Goal: Task Accomplishment & Management: Use online tool/utility

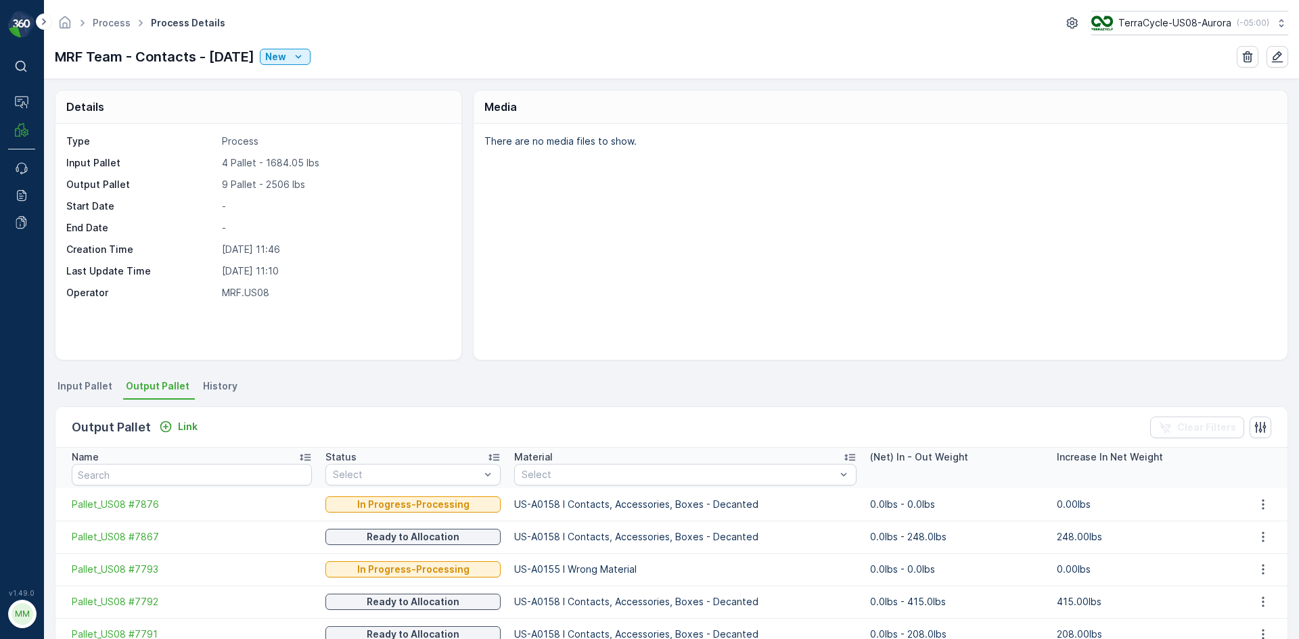
scroll to position [68, 0]
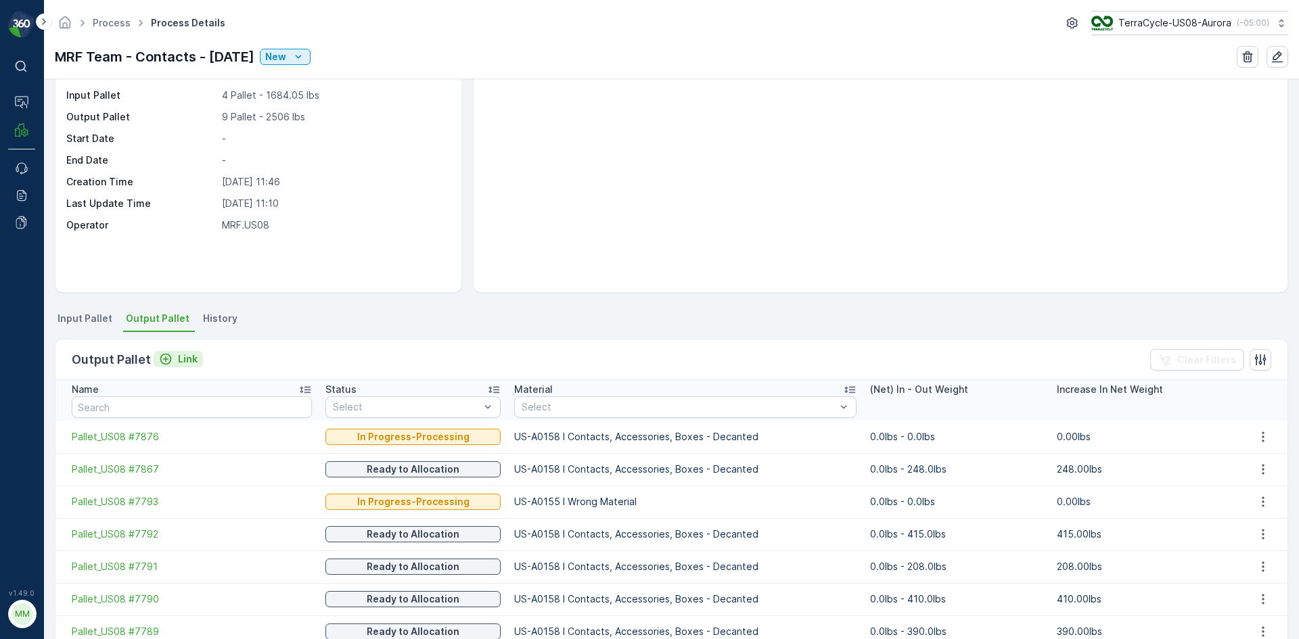
click at [174, 357] on div "Link" at bounding box center [178, 359] width 39 height 14
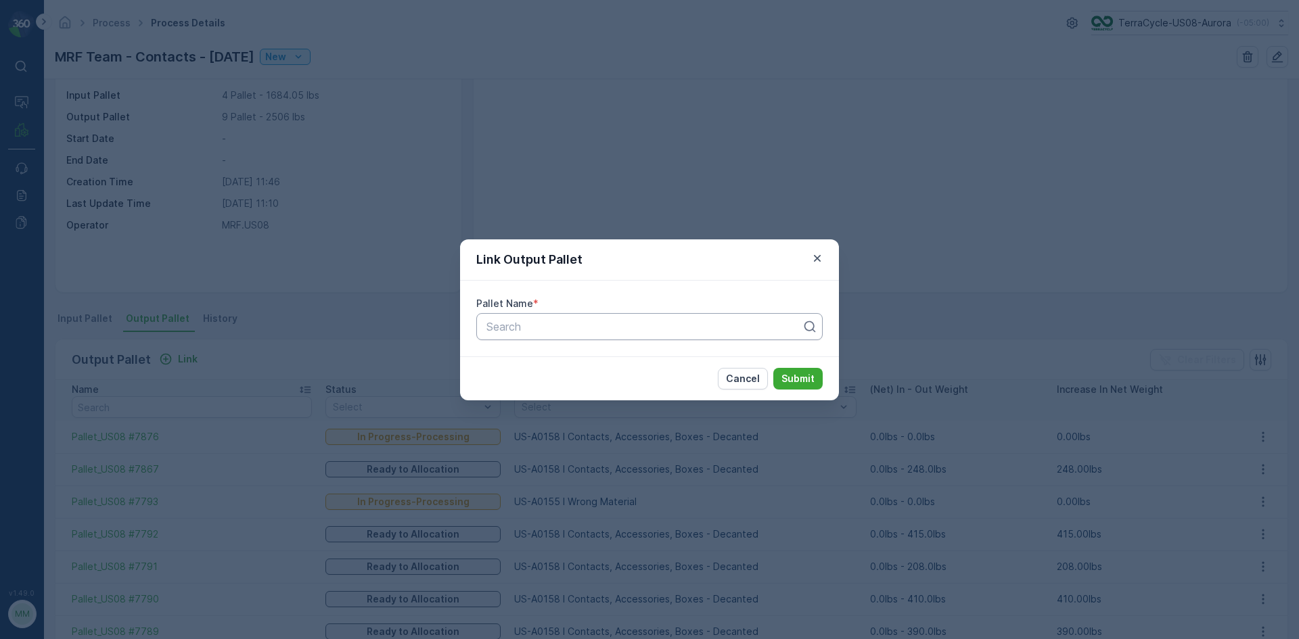
click at [533, 323] on div at bounding box center [644, 327] width 318 height 12
type input "7878"
click at [773, 368] on button "Submit" at bounding box center [797, 379] width 49 height 22
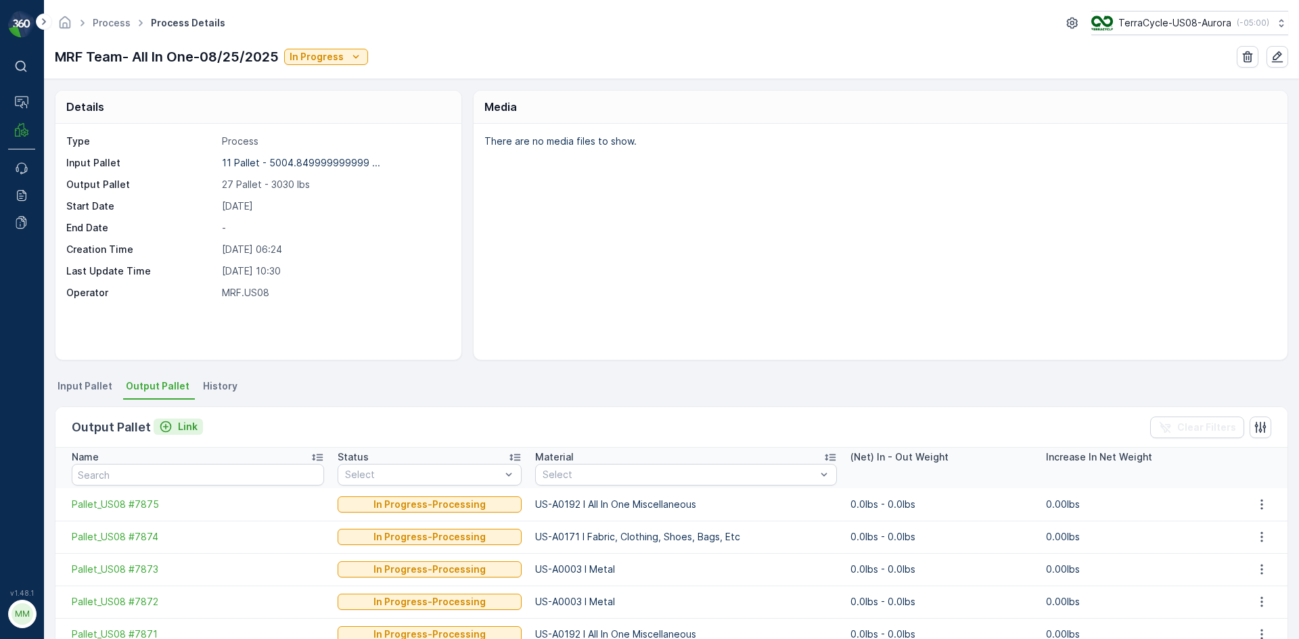
click at [185, 425] on p "Link" at bounding box center [188, 427] width 20 height 14
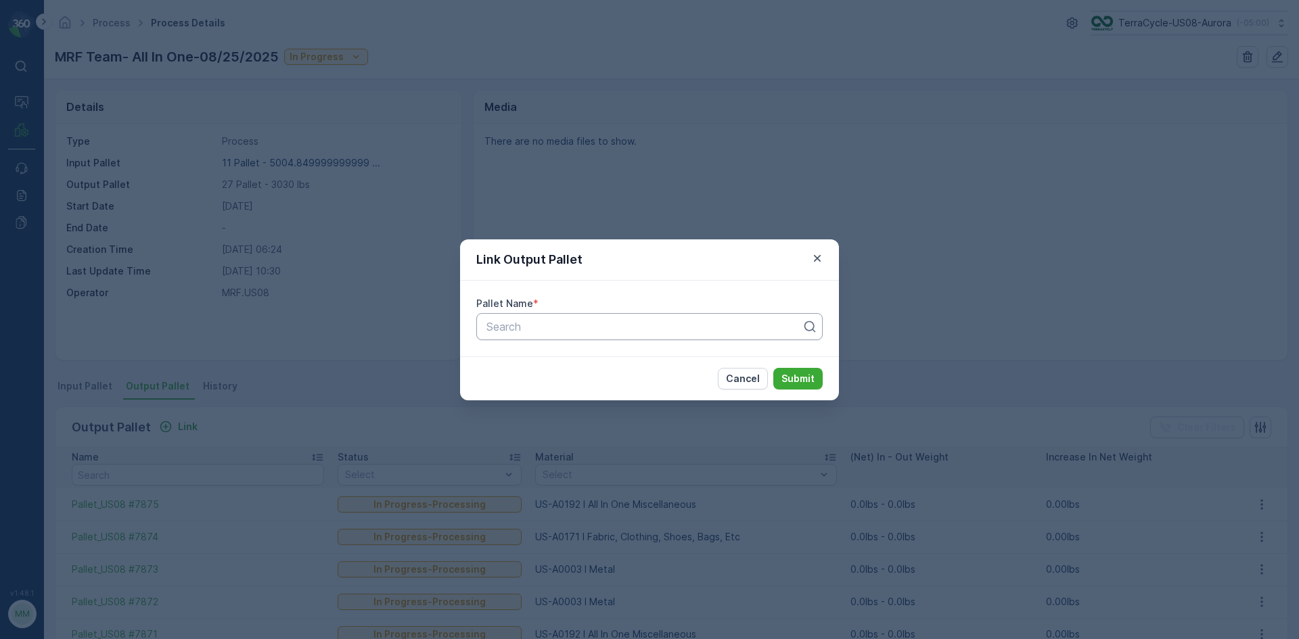
click at [504, 329] on div at bounding box center [644, 327] width 318 height 12
type input "7874"
click at [773, 368] on button "Submit" at bounding box center [797, 379] width 49 height 22
click at [238, 426] on div "Link Output Pallet Pallet Name * Pallet_US08 #7874 Cancel Submit" at bounding box center [649, 319] width 1299 height 639
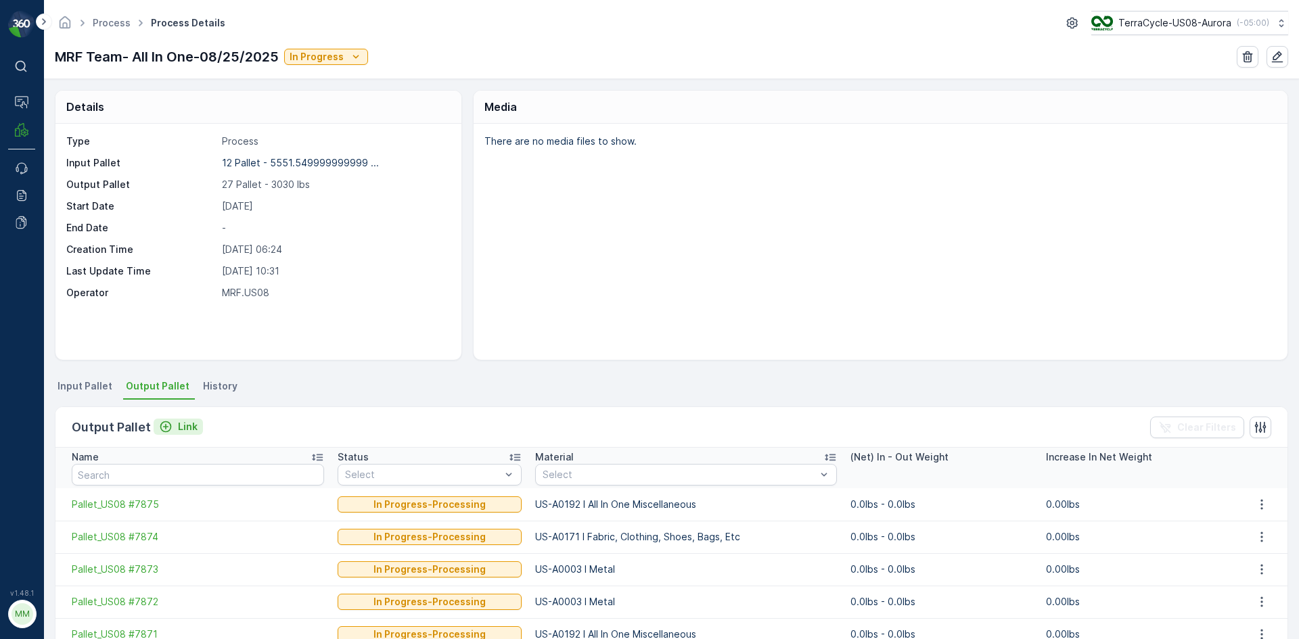
click at [185, 430] on p "Link" at bounding box center [188, 427] width 20 height 14
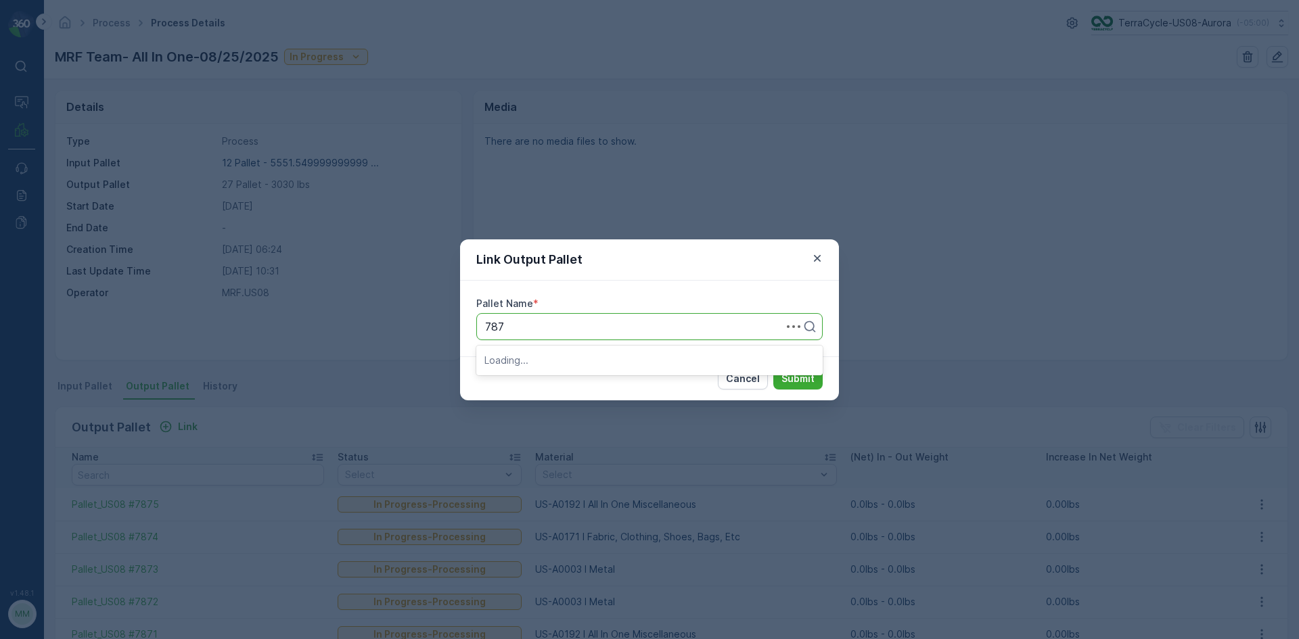
type input "7877"
click at [773, 368] on button "Submit" at bounding box center [797, 379] width 49 height 22
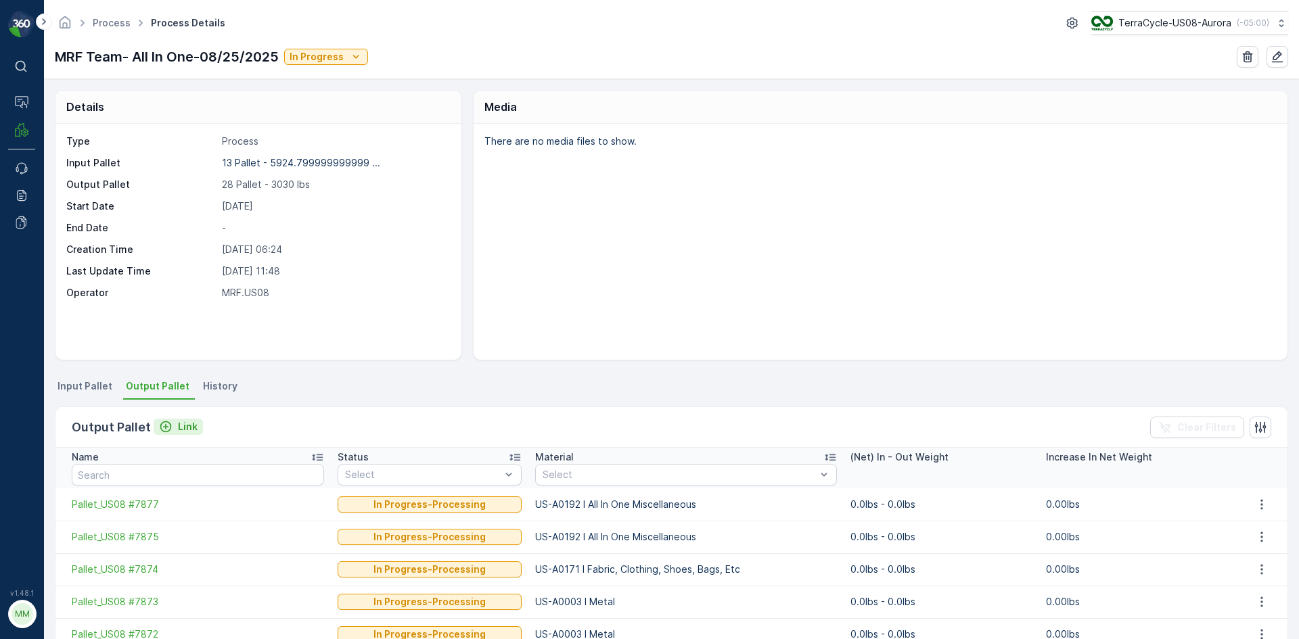
click at [172, 428] on div "Link" at bounding box center [178, 427] width 39 height 14
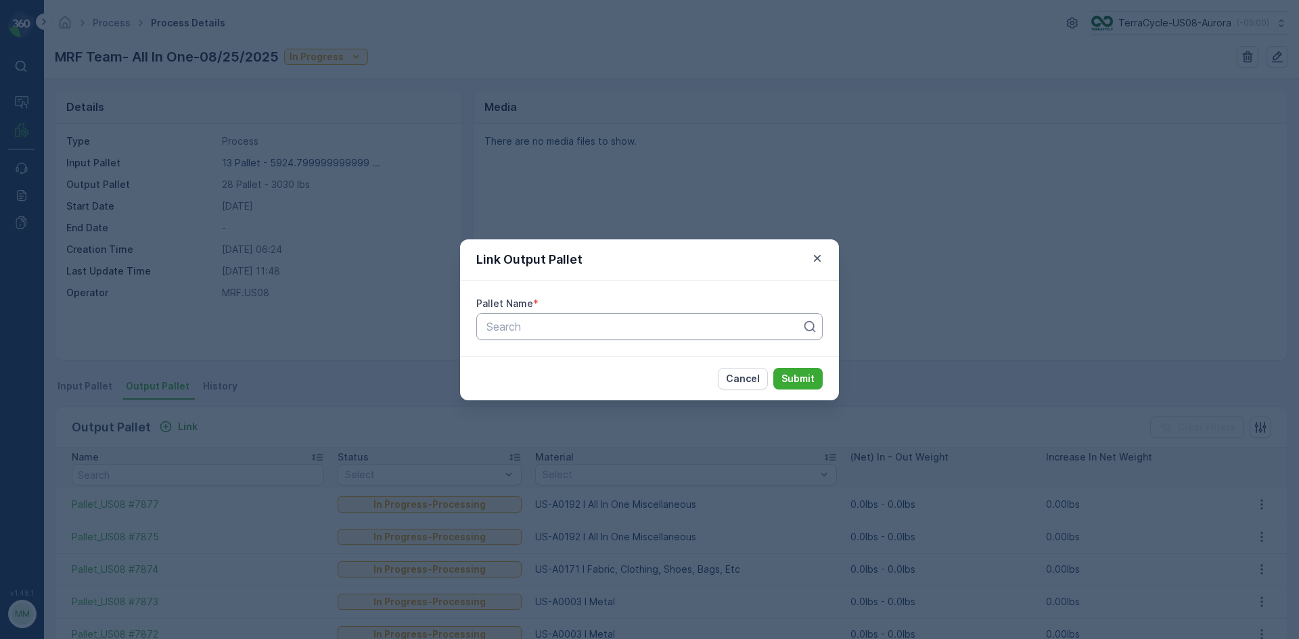
click at [524, 326] on div at bounding box center [644, 327] width 318 height 12
type input "7861"
click at [773, 368] on button "Submit" at bounding box center [797, 379] width 49 height 22
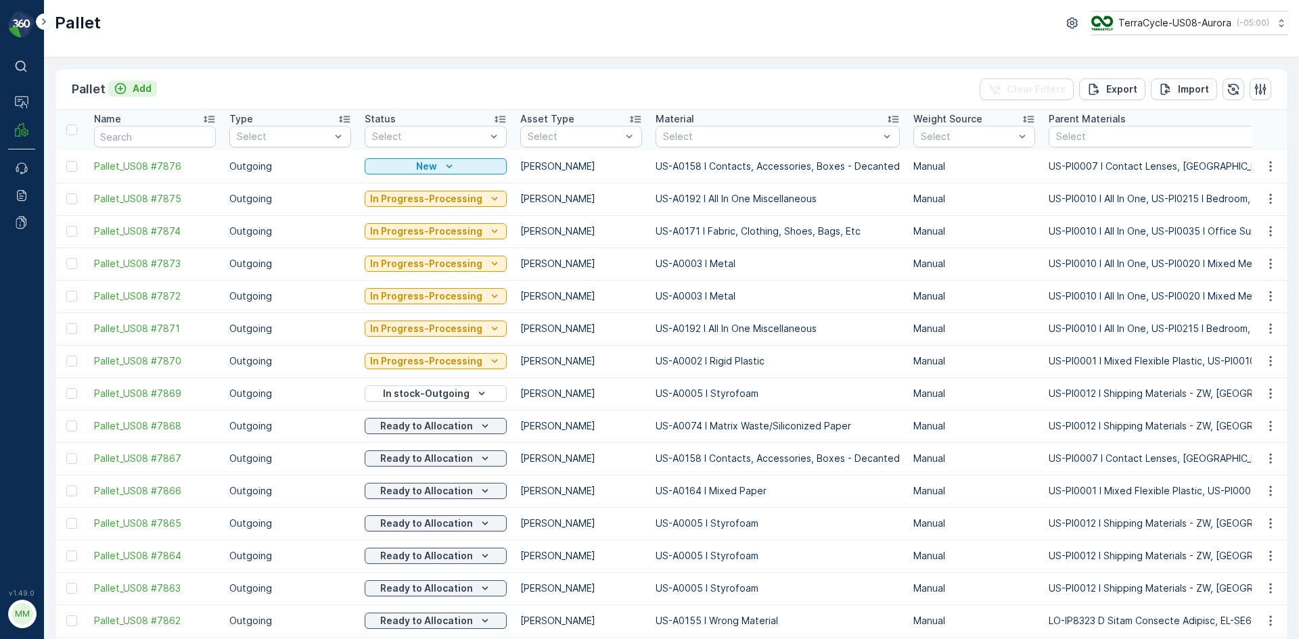
click at [143, 89] on p "Add" at bounding box center [142, 89] width 19 height 14
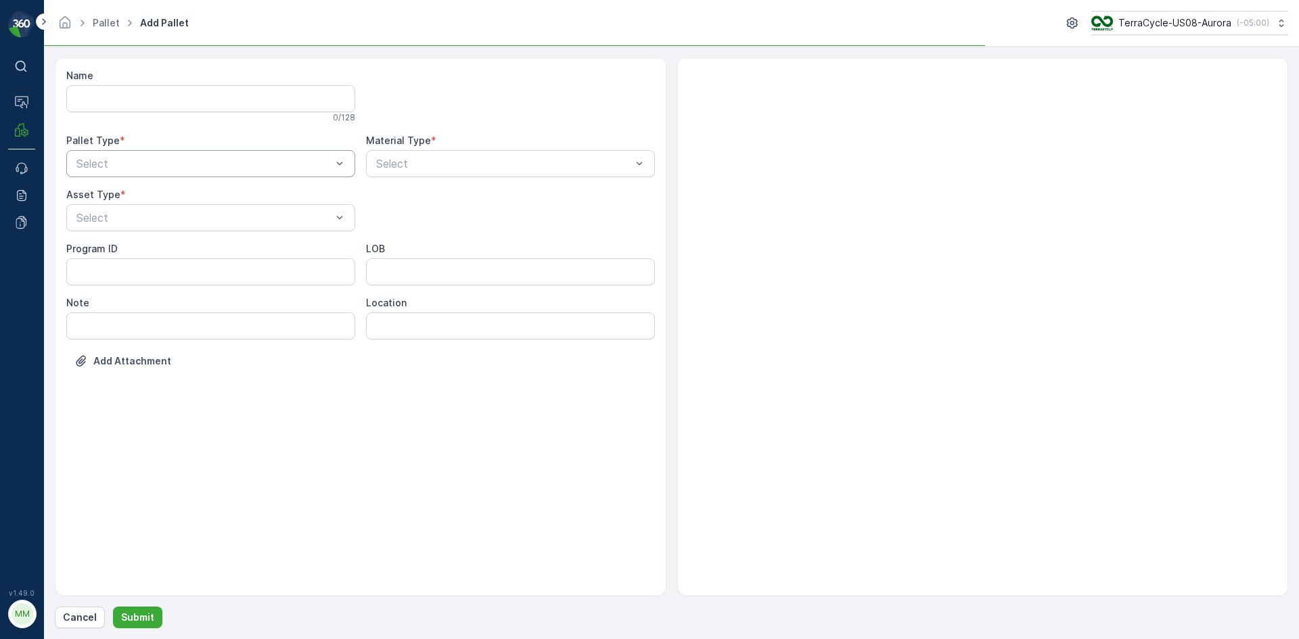
click at [212, 164] on div at bounding box center [204, 164] width 258 height 12
click at [203, 222] on div "Outgoing" at bounding box center [210, 220] width 273 height 12
click at [206, 222] on div at bounding box center [204, 218] width 258 height 12
drag, startPoint x: 193, startPoint y: 260, endPoint x: 202, endPoint y: 250, distance: 13.0
click at [195, 260] on div "Gaylord" at bounding box center [210, 250] width 289 height 23
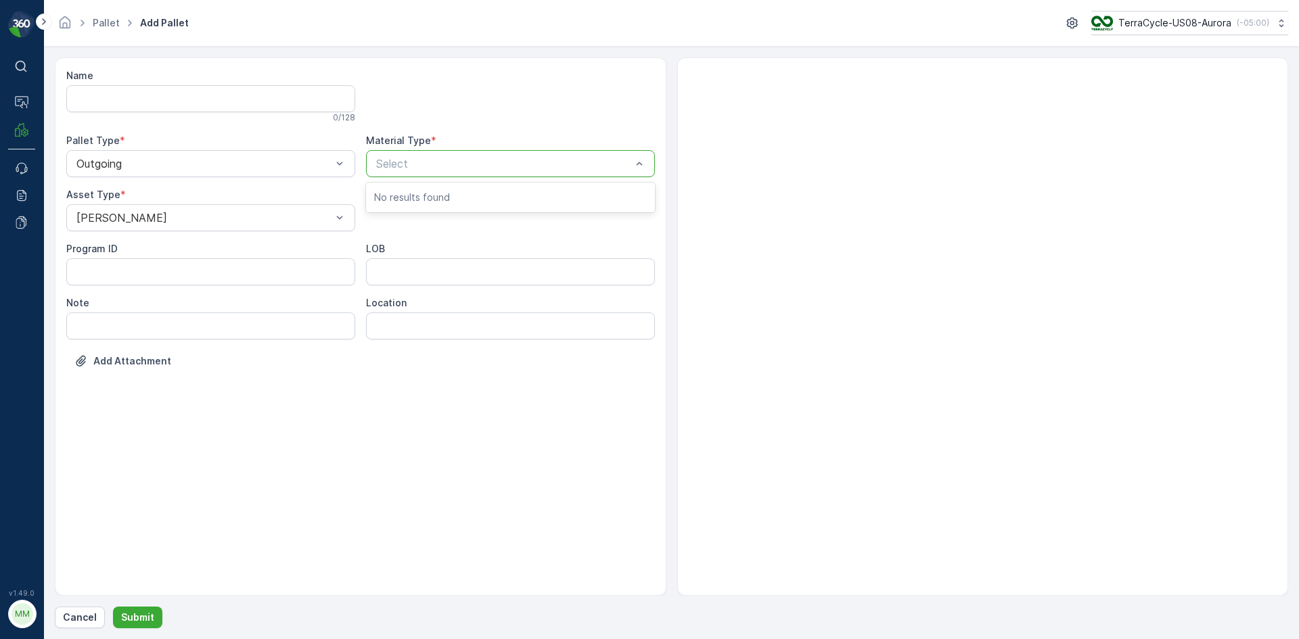
click at [442, 164] on div at bounding box center [504, 164] width 258 height 12
type input "0192"
click at [113, 607] on button "Submit" at bounding box center [137, 618] width 49 height 22
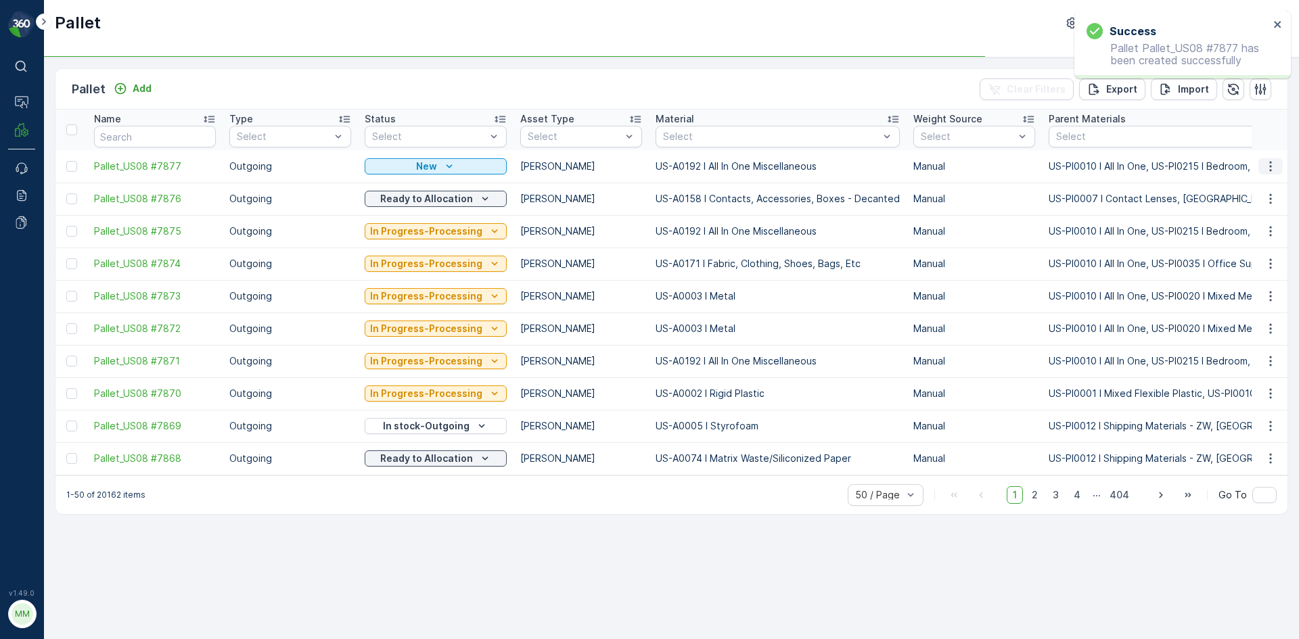
click at [1273, 164] on icon "button" at bounding box center [1270, 167] width 14 height 14
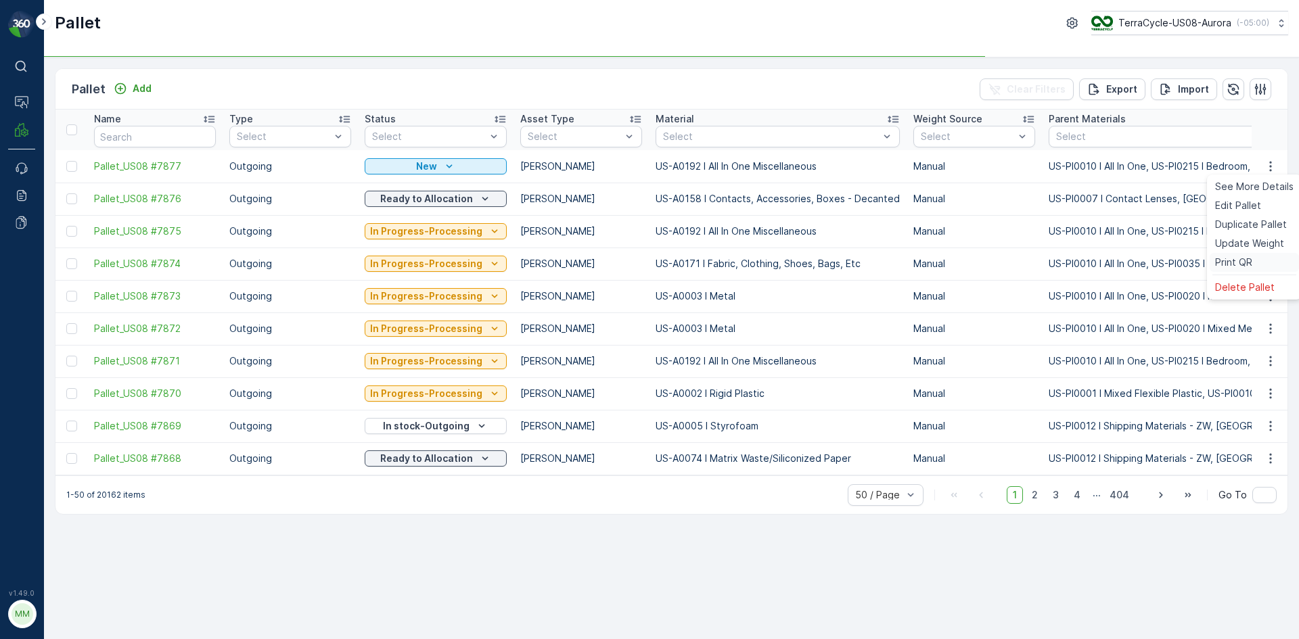
click at [1244, 257] on span "Print QR" at bounding box center [1233, 263] width 37 height 14
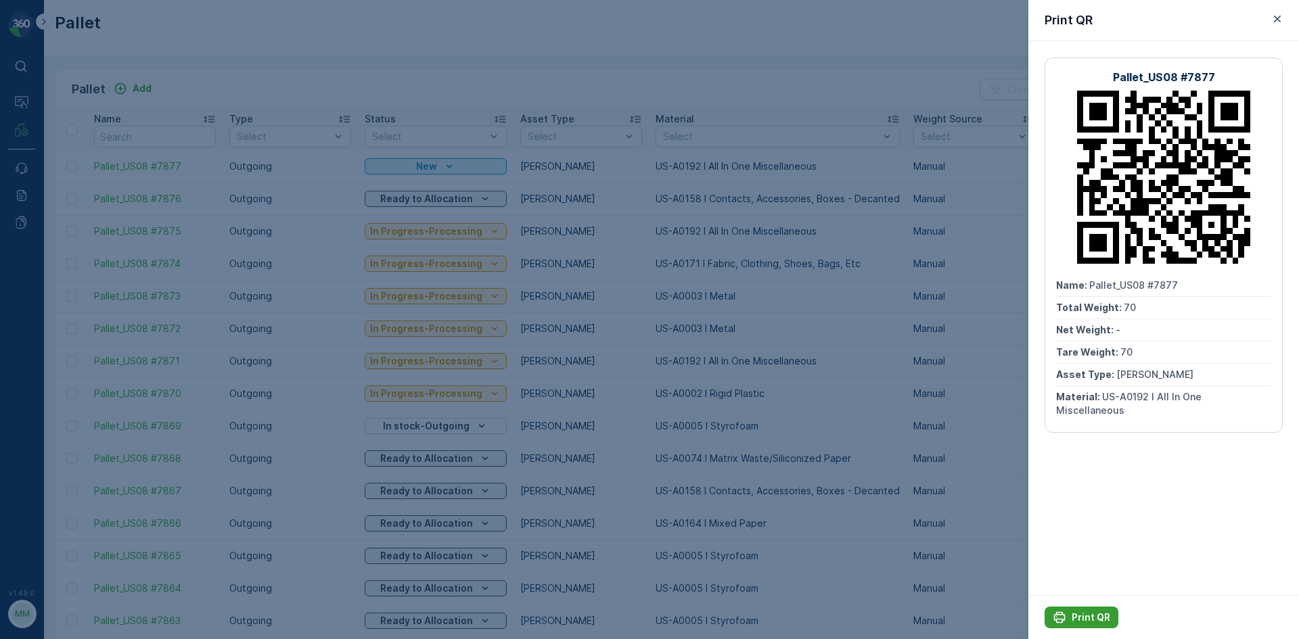
click at [1082, 615] on p "Print QR" at bounding box center [1090, 618] width 39 height 14
click at [644, 183] on div at bounding box center [649, 319] width 1299 height 639
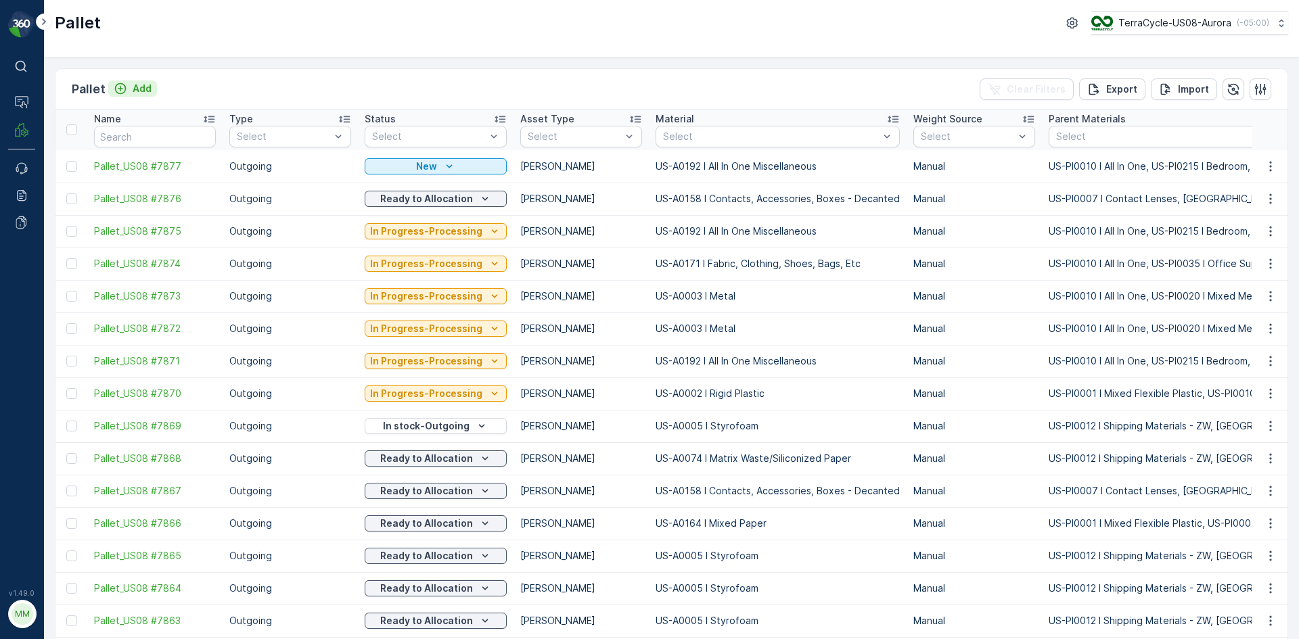
click at [115, 86] on icon "Add" at bounding box center [120, 88] width 11 height 11
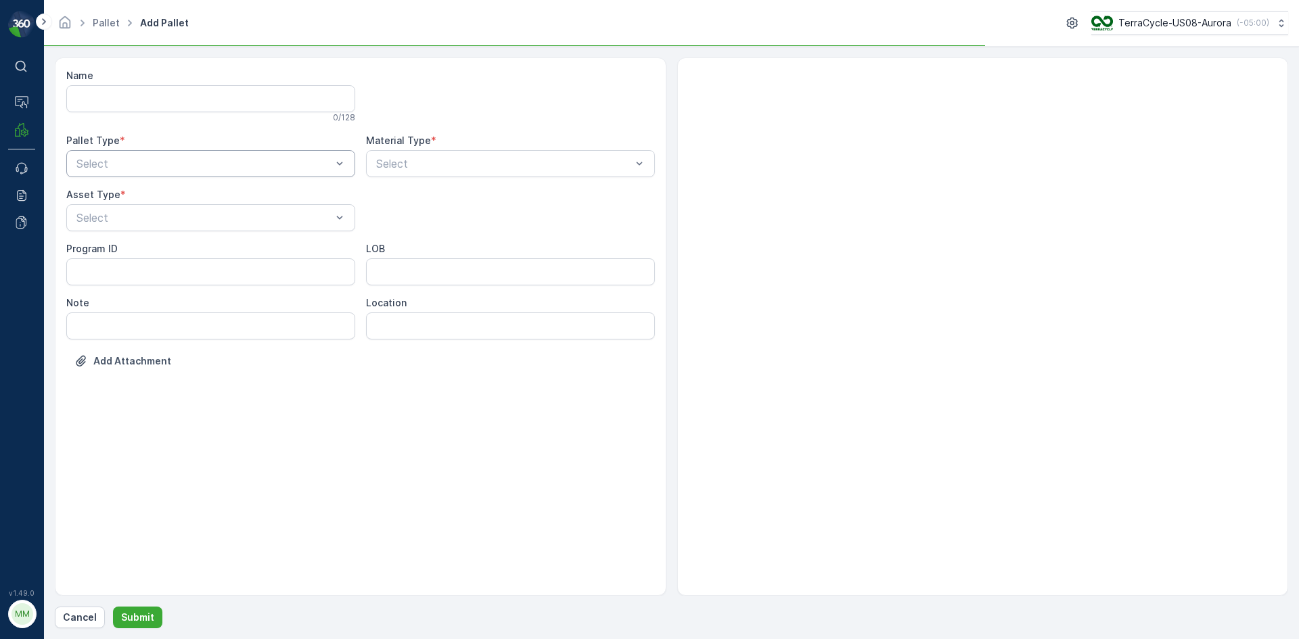
click at [186, 171] on div "Select" at bounding box center [210, 163] width 289 height 27
click at [170, 215] on div "Outgoing" at bounding box center [210, 220] width 273 height 12
click at [170, 215] on div at bounding box center [204, 218] width 258 height 12
click at [169, 239] on div "Gaylord" at bounding box center [210, 250] width 289 height 23
type input "0158"
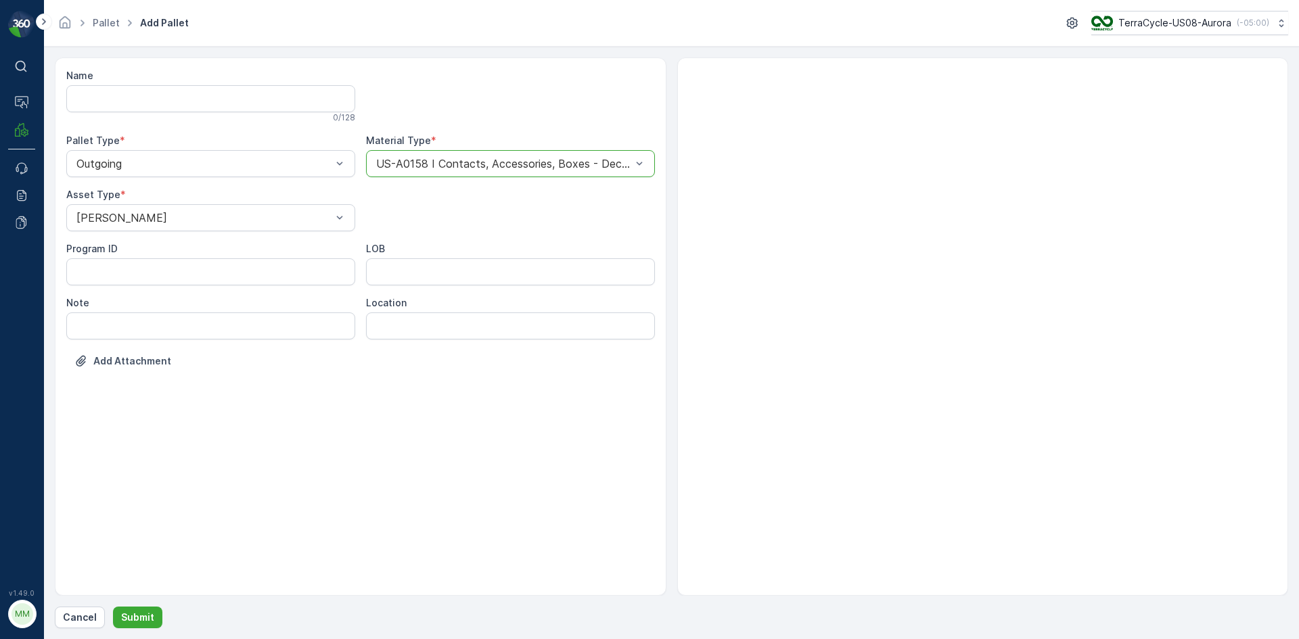
click at [113, 607] on button "Submit" at bounding box center [137, 618] width 49 height 22
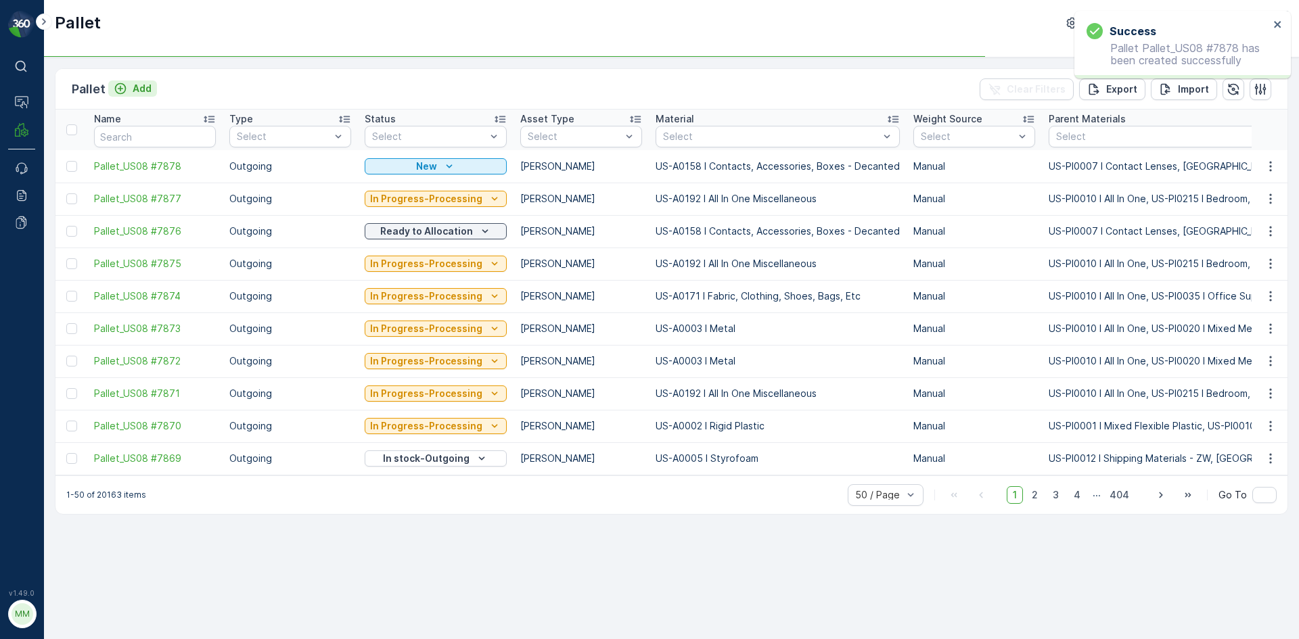
click at [149, 92] on p "Add" at bounding box center [142, 89] width 19 height 14
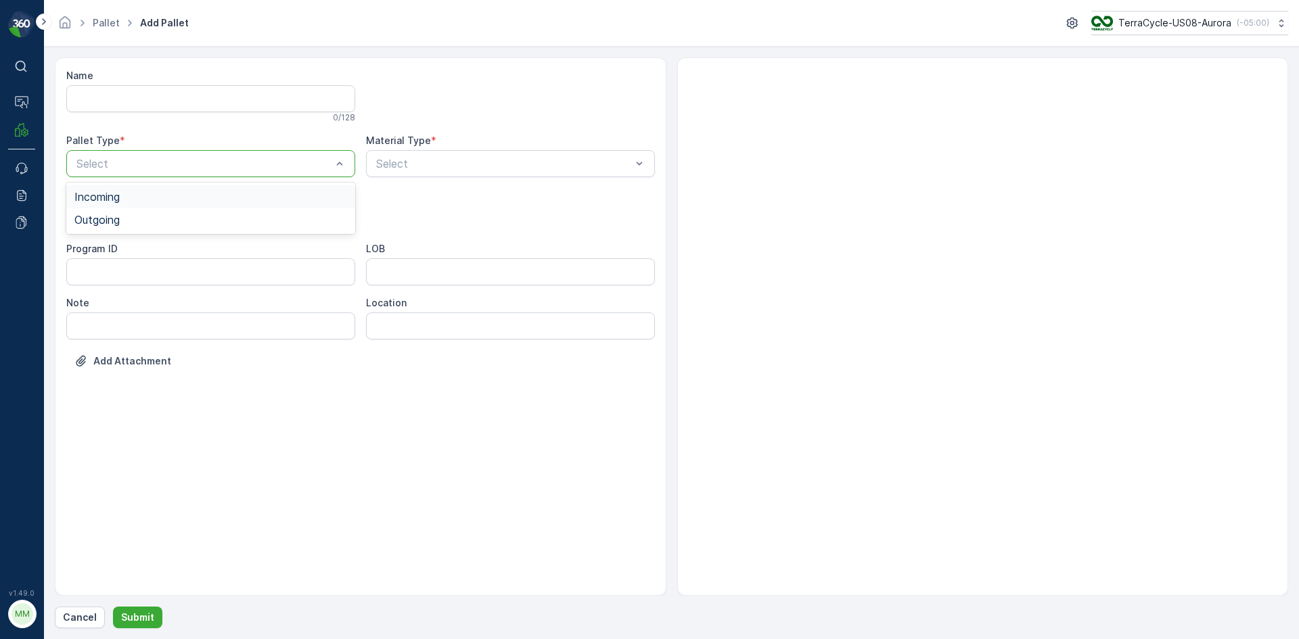
click at [151, 165] on div at bounding box center [204, 164] width 258 height 12
click at [137, 218] on div "Outgoing" at bounding box center [210, 220] width 273 height 12
click at [137, 220] on div at bounding box center [204, 218] width 258 height 12
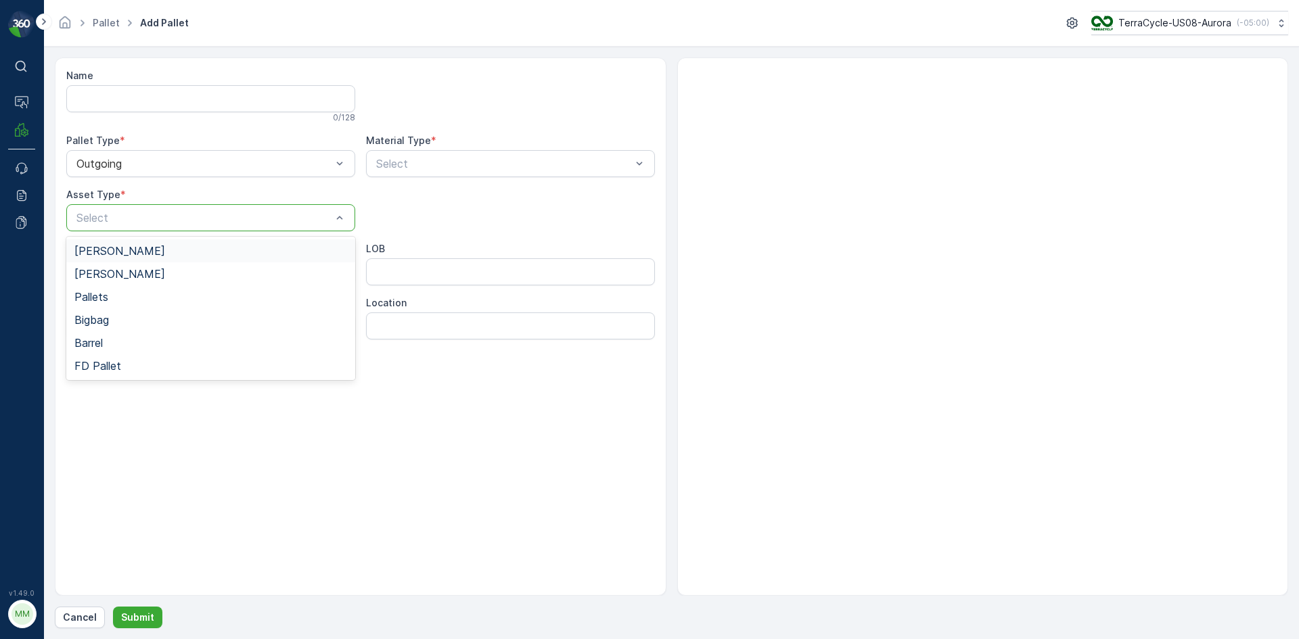
click at [129, 242] on div "Gaylord" at bounding box center [210, 250] width 289 height 23
click at [412, 166] on div at bounding box center [504, 164] width 258 height 12
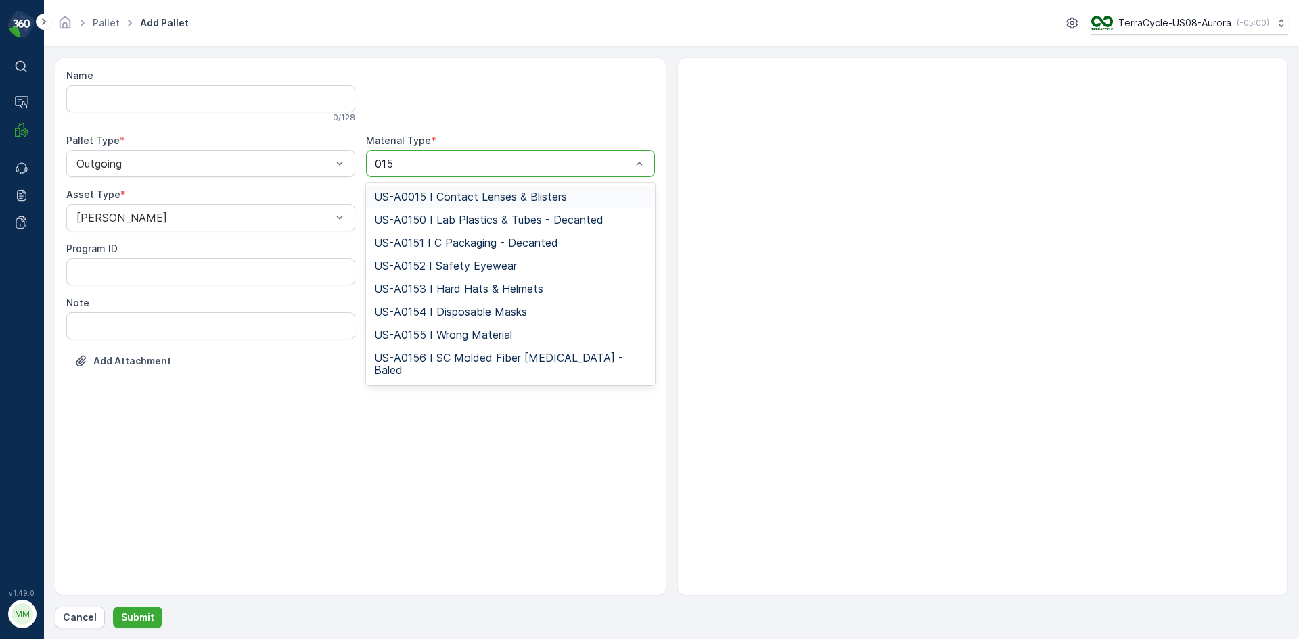
type input "0158"
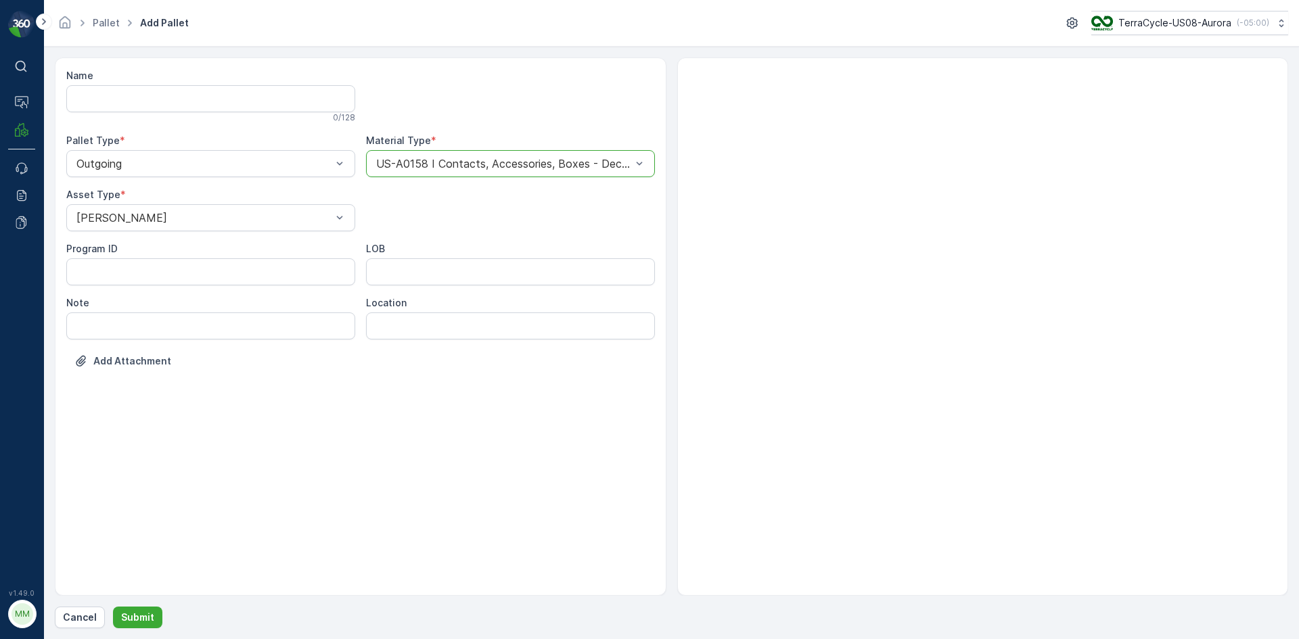
click at [113, 607] on button "Submit" at bounding box center [137, 618] width 49 height 22
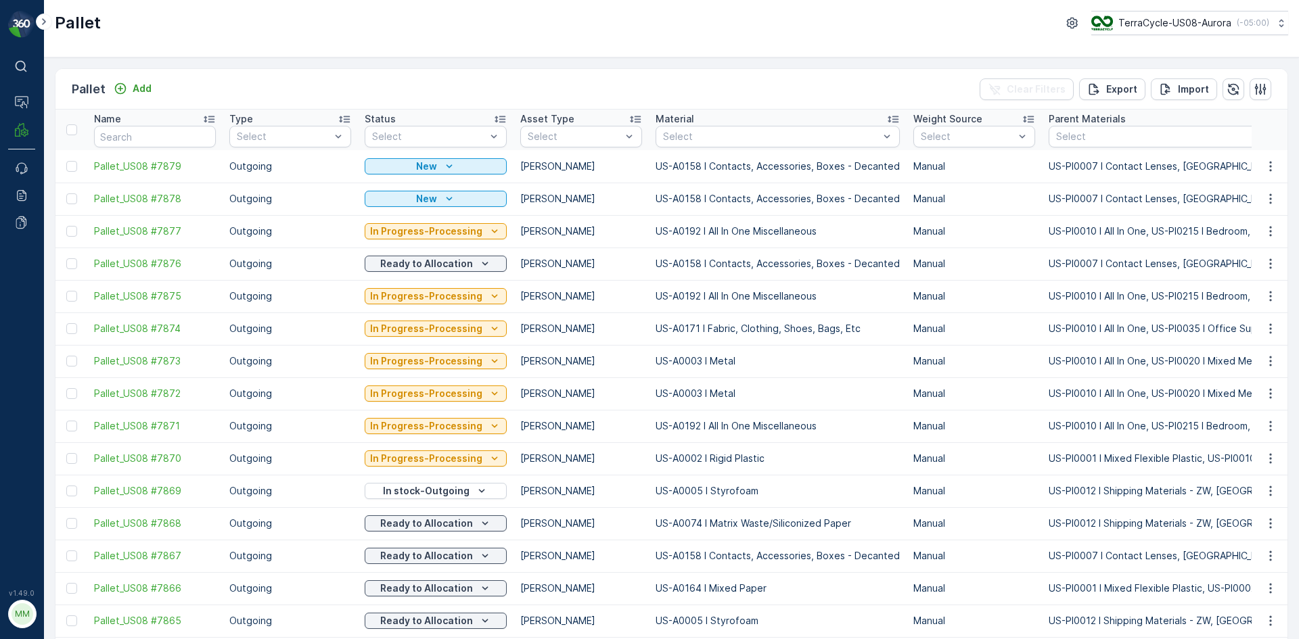
click at [74, 201] on div at bounding box center [71, 198] width 11 height 11
click at [66, 193] on input "checkbox" at bounding box center [66, 193] width 0 height 0
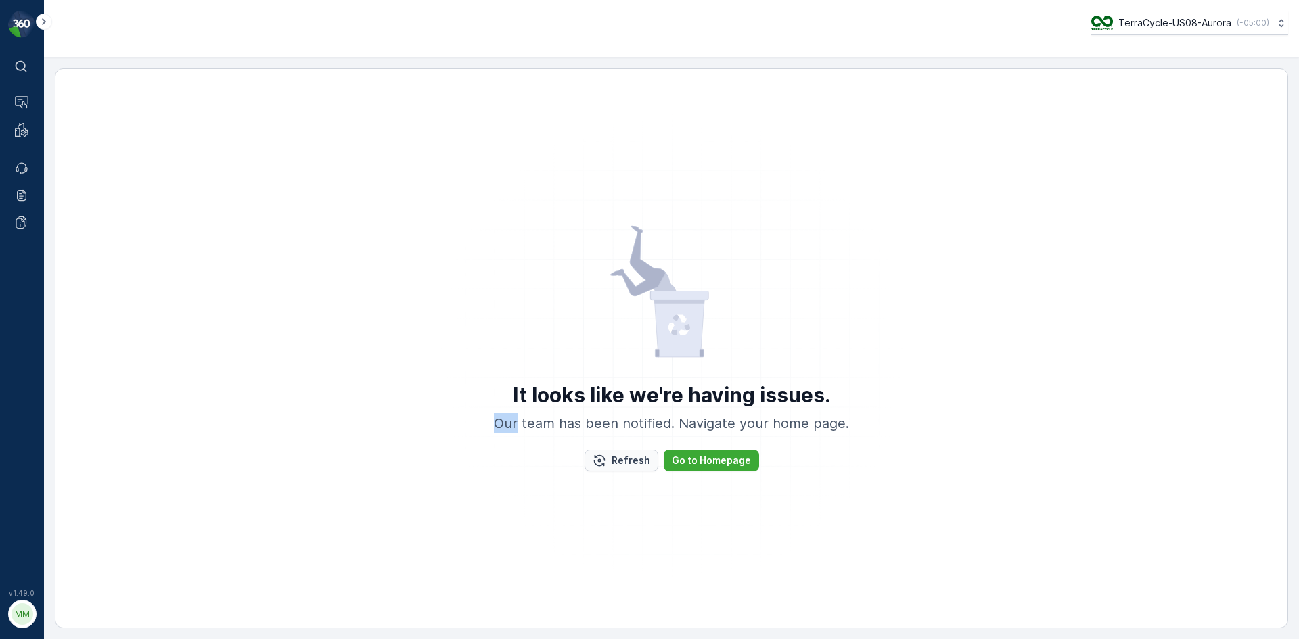
click at [612, 462] on div "Refresh" at bounding box center [620, 461] width 57 height 14
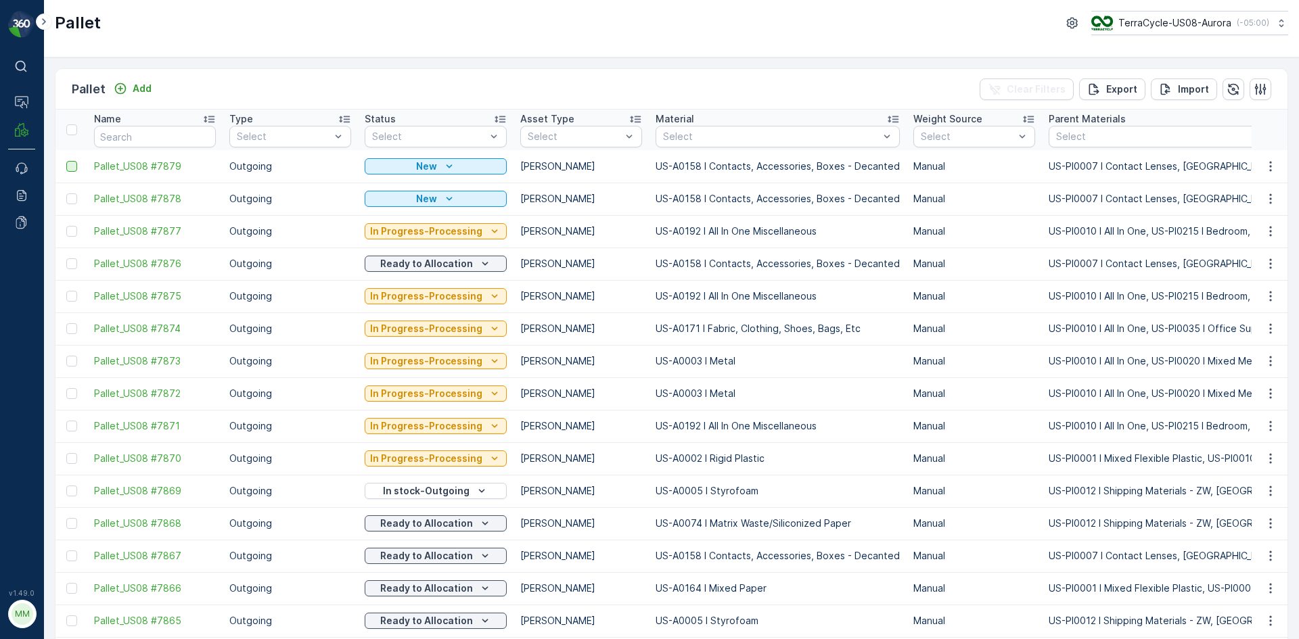
drag, startPoint x: 72, startPoint y: 200, endPoint x: 74, endPoint y: 166, distance: 33.2
click at [72, 200] on div at bounding box center [71, 198] width 11 height 11
click at [66, 193] on input "checkbox" at bounding box center [66, 193] width 0 height 0
click at [74, 166] on div at bounding box center [71, 166] width 11 height 11
click at [66, 161] on input "checkbox" at bounding box center [66, 161] width 0 height 0
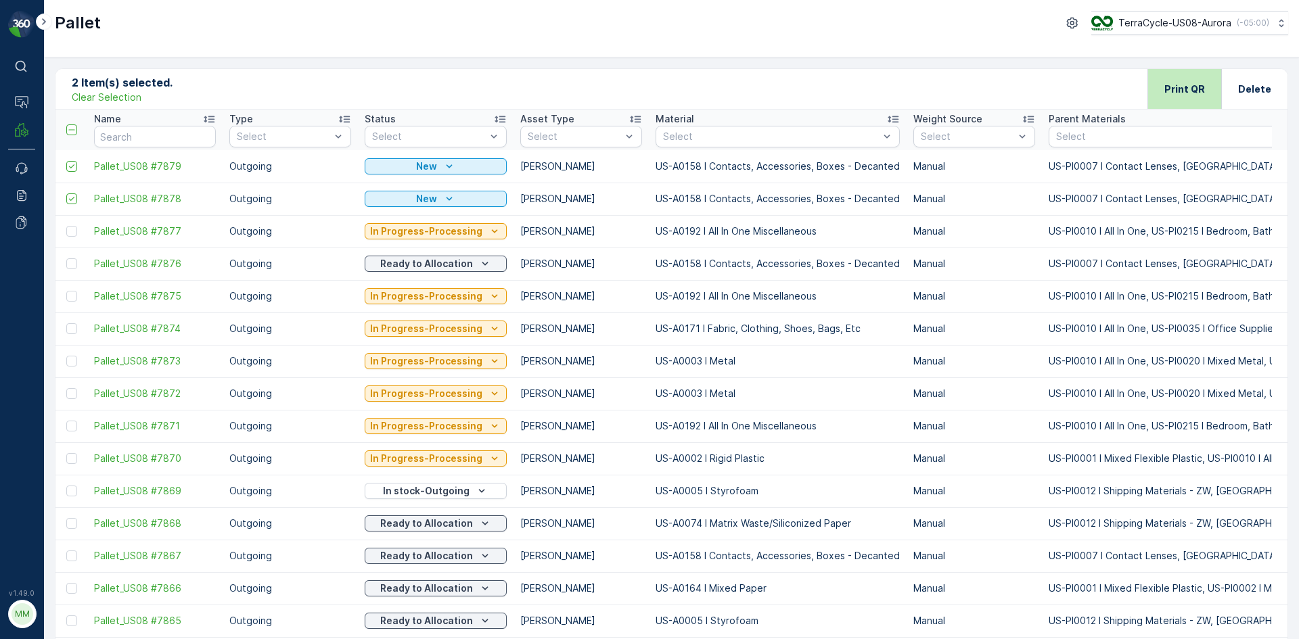
click at [1182, 93] on p "Print QR" at bounding box center [1184, 90] width 41 height 14
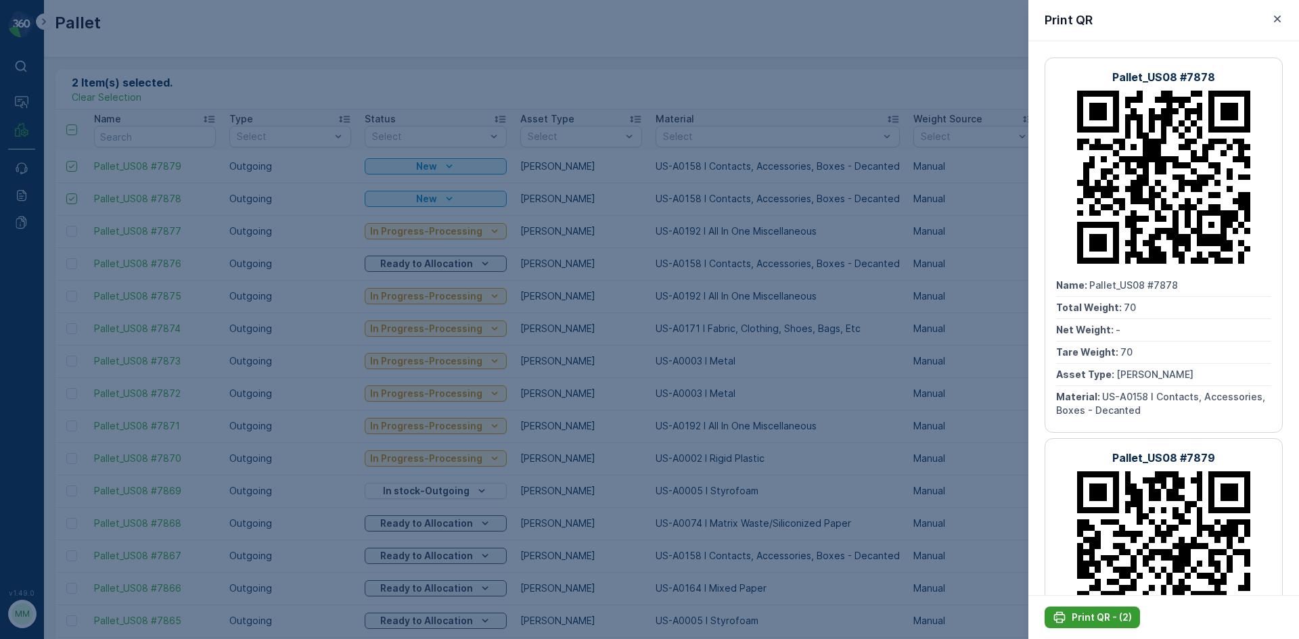
click at [1079, 619] on p "Print QR - (2)" at bounding box center [1101, 618] width 60 height 14
click at [991, 553] on div at bounding box center [649, 319] width 1299 height 639
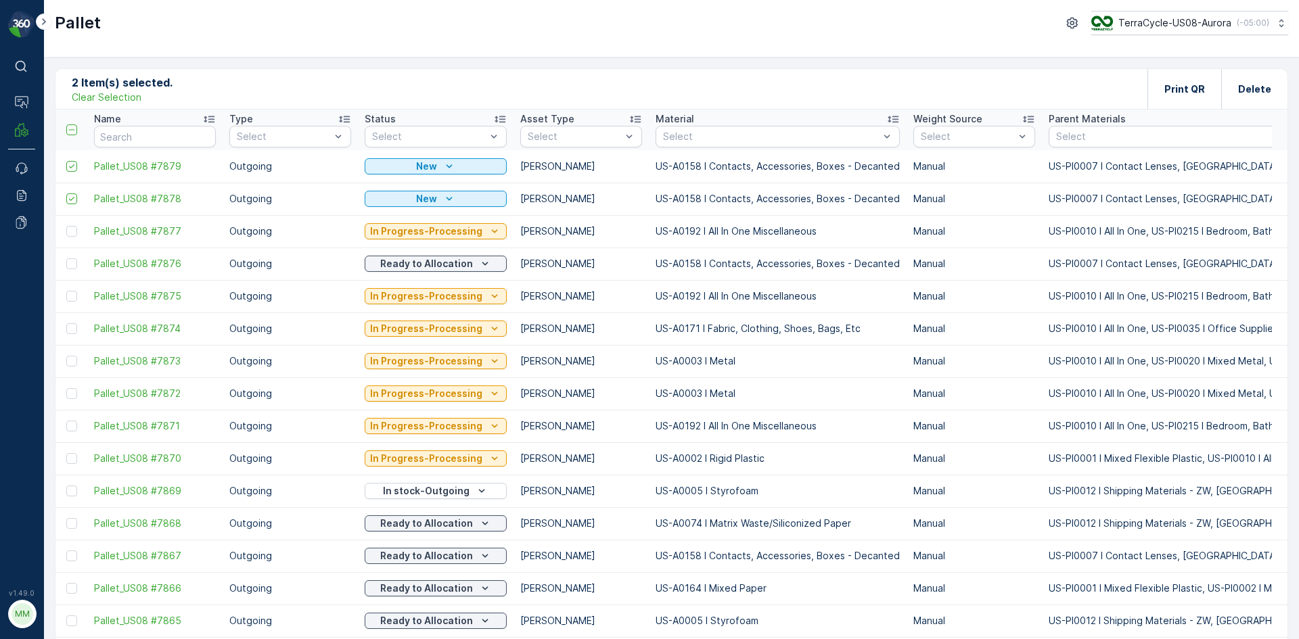
click at [141, 97] on div "Clear Selection" at bounding box center [122, 98] width 101 height 14
click at [133, 97] on p "Clear Selection" at bounding box center [107, 98] width 70 height 14
click at [141, 91] on p "Add" at bounding box center [142, 89] width 19 height 14
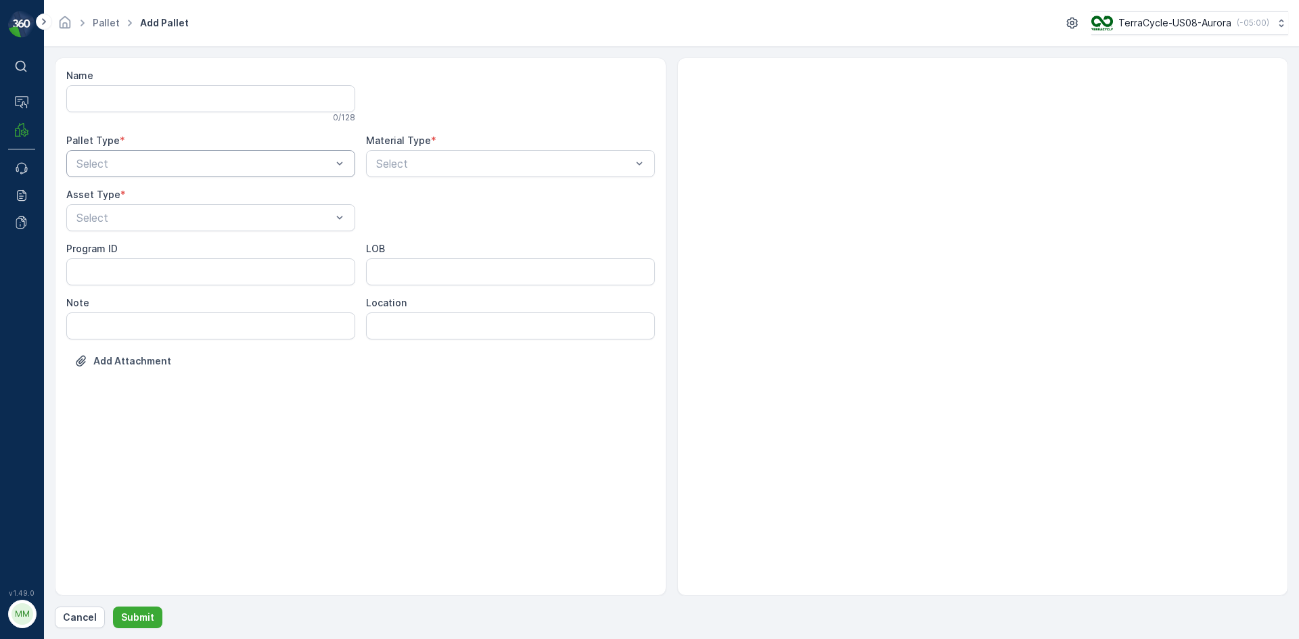
click at [209, 161] on div at bounding box center [204, 164] width 258 height 12
click at [190, 218] on div "Outgoing" at bounding box center [210, 220] width 273 height 12
click at [190, 218] on div at bounding box center [204, 218] width 258 height 12
click at [192, 249] on div "Gaylord" at bounding box center [210, 251] width 273 height 12
click at [417, 160] on div at bounding box center [504, 164] width 258 height 12
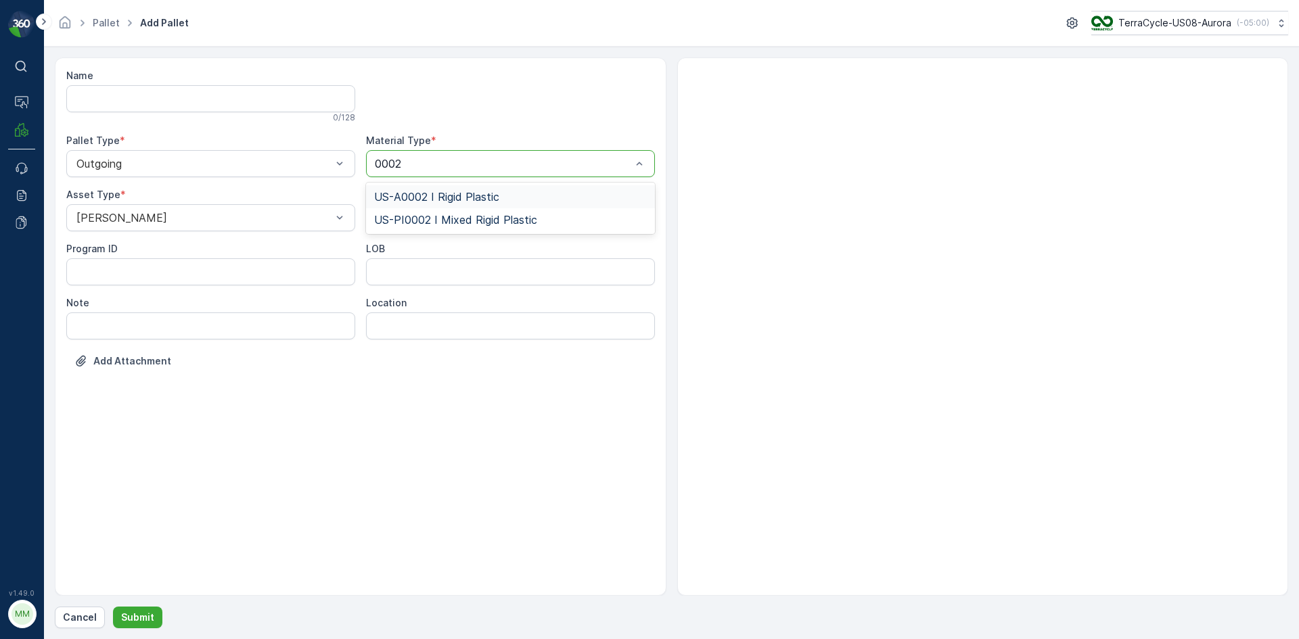
type input "0002"
